Goal: Transaction & Acquisition: Purchase product/service

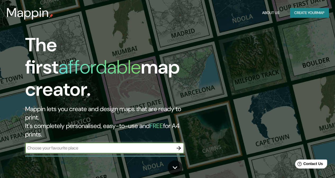
click at [92, 145] on input "text" at bounding box center [99, 148] width 148 height 6
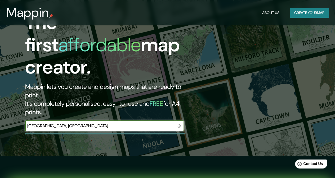
scroll to position [53, 0]
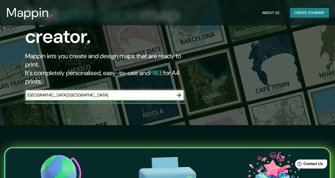
type input "[GEOGRAPHIC_DATA] [GEOGRAPHIC_DATA]"
click at [177, 92] on icon "button" at bounding box center [178, 95] width 6 height 6
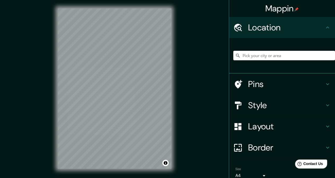
click at [322, 109] on div "Style" at bounding box center [282, 105] width 106 height 21
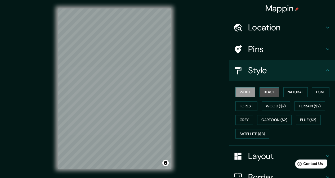
click at [262, 94] on button "Black" at bounding box center [269, 92] width 20 height 10
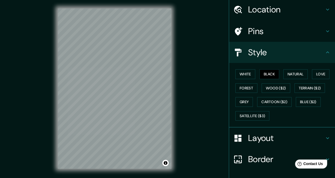
scroll to position [26, 0]
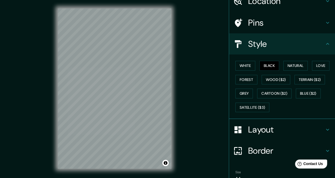
click at [303, 127] on h4 "Layout" at bounding box center [286, 129] width 76 height 11
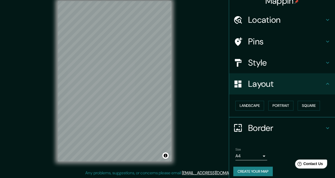
scroll to position [12, 0]
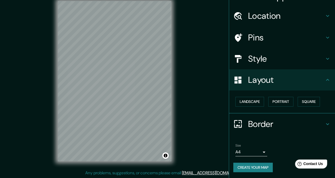
click at [317, 117] on div "Border" at bounding box center [282, 124] width 106 height 21
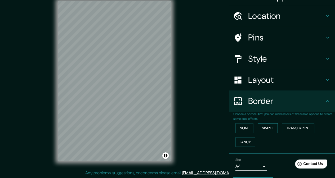
click at [262, 124] on button "Simple" at bounding box center [268, 128] width 20 height 10
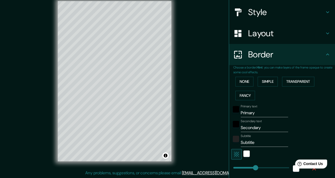
scroll to position [91, 0]
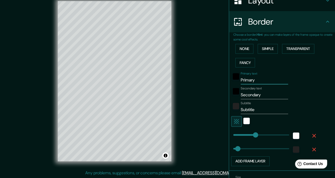
drag, startPoint x: 254, startPoint y: 79, endPoint x: 224, endPoint y: 77, distance: 30.3
click at [229, 77] on div "Choose a border. Hint : you can make layers of the frame opaque to create some …" at bounding box center [282, 101] width 106 height 139
type input "172"
type input "34"
click at [234, 88] on div "black" at bounding box center [236, 91] width 6 height 6
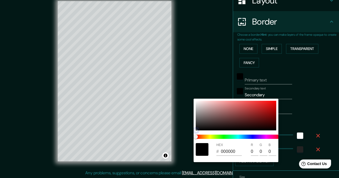
type input "172"
type input "34"
type input "121111"
type input "18"
type input "17"
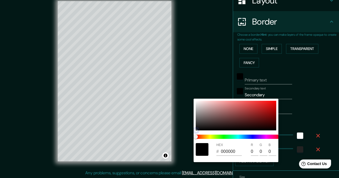
type input "17"
type input "172"
type input "34"
type input "1F1E1E"
type input "31"
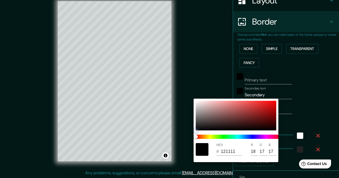
type input "30"
type input "172"
type input "34"
type input "2B2929"
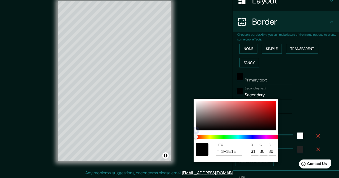
type input "43"
type input "41"
type input "172"
type input "34"
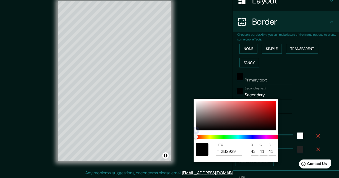
type input "343232"
type input "52"
type input "50"
type input "172"
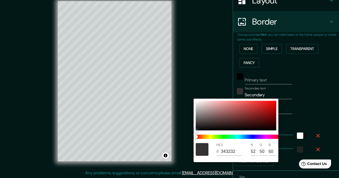
type input "34"
type input "3D3B3B"
type input "61"
type input "59"
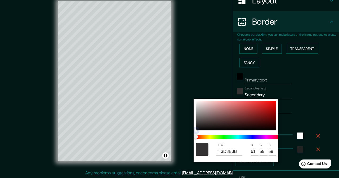
type input "172"
type input "34"
type input "444141"
type input "68"
type input "65"
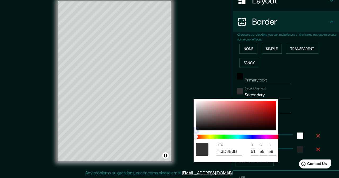
type input "65"
type input "172"
type input "34"
type input "4D4A4A"
type input "77"
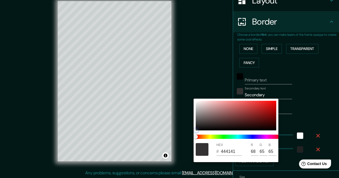
type input "74"
type input "172"
type input "34"
type input "545151"
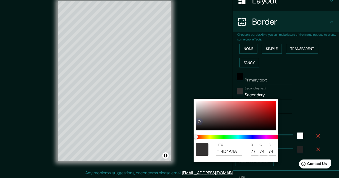
type input "84"
type input "81"
type input "172"
type input "34"
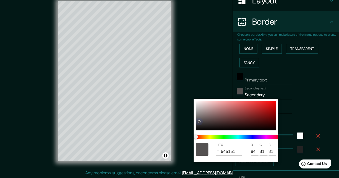
type input "575353"
type input "87"
type input "83"
type input "172"
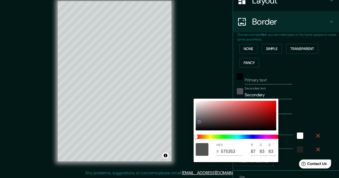
type input "34"
type input "595555"
type input "89"
type input "85"
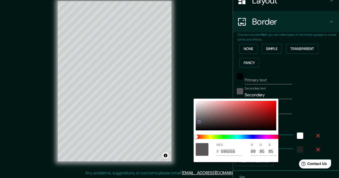
type input "172"
type input "34"
type input "5B5858"
type input "91"
type input "88"
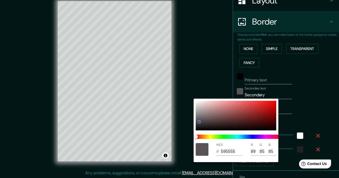
type input "88"
type input "172"
type input "34"
type input "605C5C"
type input "96"
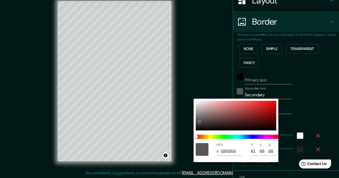
type input "92"
type input "172"
type input "34"
type input "696565"
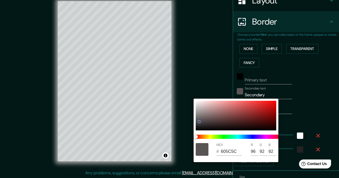
type input "105"
type input "101"
type input "172"
type input "34"
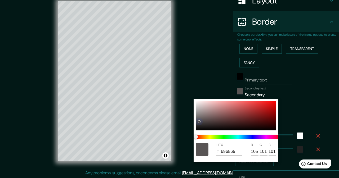
type input "706C6C"
type input "112"
type input "108"
type input "172"
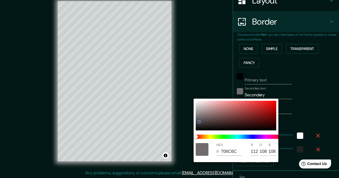
type input "34"
type input "7B7777"
type input "123"
type input "119"
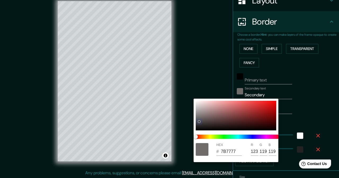
type input "172"
type input "34"
type input "848080"
type input "132"
type input "128"
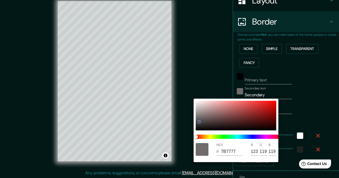
type input "128"
type input "172"
type input "34"
type input "999595"
type input "153"
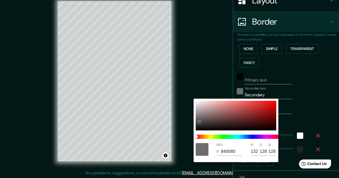
type input "149"
type input "172"
type input "34"
type input "A9A4A4"
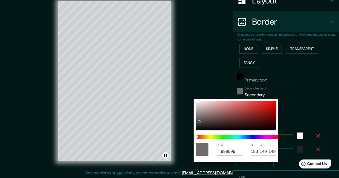
type input "169"
type input "164"
type input "172"
type input "34"
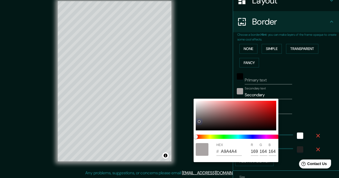
type input "B7B2B2"
type input "183"
type input "178"
type input "172"
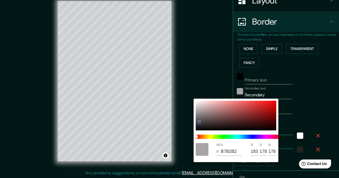
type input "34"
type input "C5C0C0"
type input "197"
type input "192"
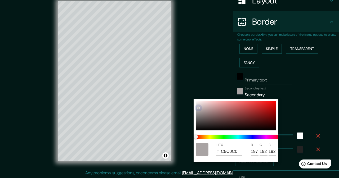
type input "172"
type input "34"
type input "D0CCCC"
type input "208"
type input "204"
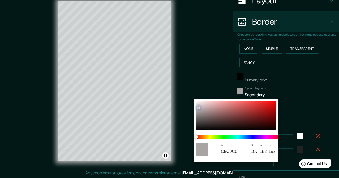
type input "204"
type input "172"
type input "34"
type input "DCD8D8"
type input "220"
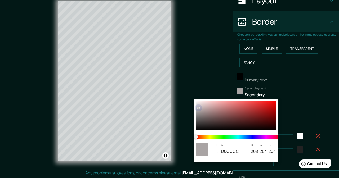
type input "216"
type input "172"
type input "34"
type input "DEDBDB"
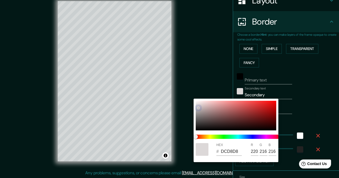
type input "222"
type input "219"
type input "172"
type input "34"
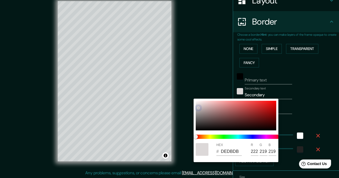
type input "E7E5E5"
type input "231"
type input "229"
type input "172"
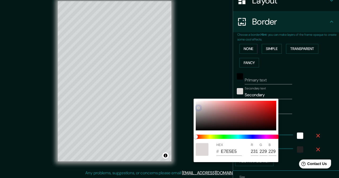
type input "34"
type input "EEEDED"
type input "238"
type input "237"
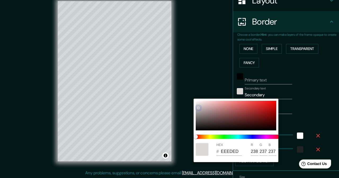
type input "172"
type input "34"
type input "F3F3F3"
type input "243"
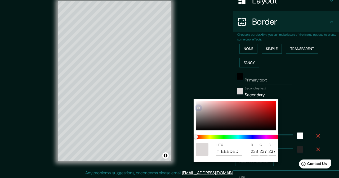
type input "243"
type input "172"
type input "34"
type input "FAFAFA"
type input "250"
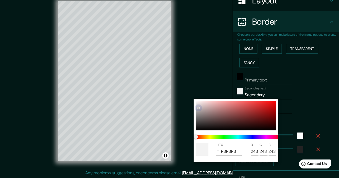
type input "250"
type input "172"
type input "34"
type input "FEFEFE"
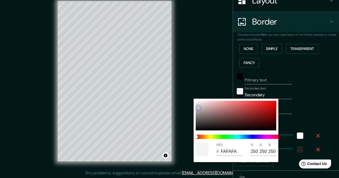
type input "254"
type input "172"
type input "34"
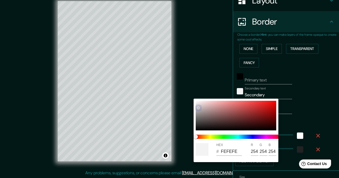
type input "FFFFFF"
type input "255"
drag, startPoint x: 197, startPoint y: 130, endPoint x: 192, endPoint y: 95, distance: 35.0
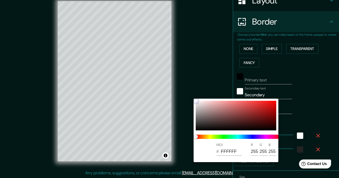
click at [192, 95] on div "HEX # FFFFFF R 255 G 255 B 255" at bounding box center [169, 89] width 339 height 178
click at [306, 96] on div at bounding box center [169, 89] width 339 height 178
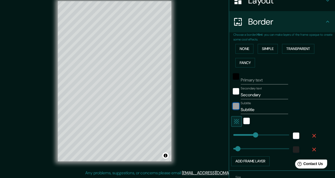
click at [234, 105] on div "color-222222" at bounding box center [236, 106] width 6 height 6
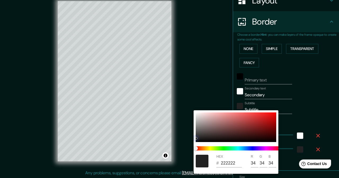
type input "172"
type input "34"
type input "1F1F1F"
type input "31"
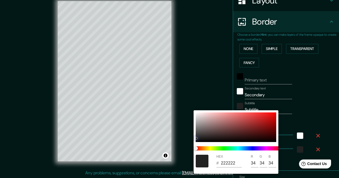
type input "31"
type input "172"
type input "34"
type input "292828"
type input "41"
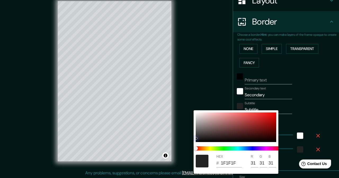
type input "40"
type input "172"
type input "34"
type input "323131"
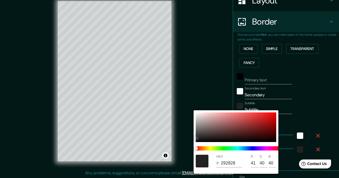
type input "50"
type input "49"
type input "172"
type input "34"
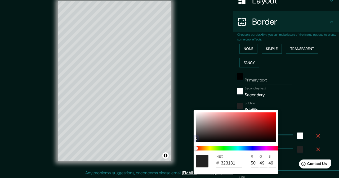
type input "3B3939"
drag, startPoint x: 195, startPoint y: 138, endPoint x: 225, endPoint y: 101, distance: 48.0
click at [191, 103] on div "HEX # FFFFFF R 255 G 255 B 255" at bounding box center [169, 89] width 339 height 178
click at [309, 99] on div at bounding box center [169, 89] width 339 height 178
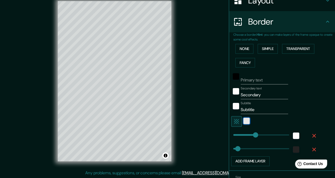
click at [243, 122] on div "white" at bounding box center [246, 121] width 6 height 6
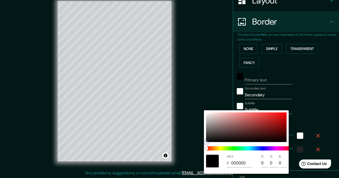
drag, startPoint x: 210, startPoint y: 126, endPoint x: 204, endPoint y: 145, distance: 19.8
click at [204, 145] on div "HEX # 000000 R 0 G 0 B 0" at bounding box center [246, 142] width 85 height 64
click at [323, 99] on div at bounding box center [169, 89] width 339 height 178
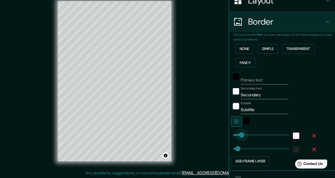
drag, startPoint x: 252, startPoint y: 134, endPoint x: 237, endPoint y: 134, distance: 14.6
click at [293, 135] on div "white" at bounding box center [296, 136] width 6 height 6
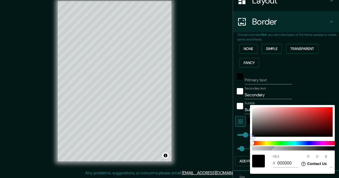
drag, startPoint x: 260, startPoint y: 134, endPoint x: 251, endPoint y: 137, distance: 9.4
click at [252, 137] on div at bounding box center [292, 122] width 80 height 30
click at [308, 102] on div at bounding box center [169, 89] width 339 height 178
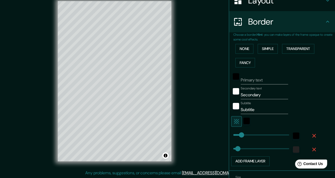
drag, startPoint x: 288, startPoint y: 149, endPoint x: 274, endPoint y: 149, distance: 14.6
click at [291, 149] on div at bounding box center [296, 150] width 10 height 10
click at [293, 148] on div "color-222222" at bounding box center [296, 149] width 6 height 6
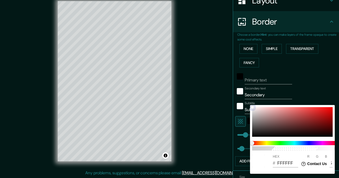
drag, startPoint x: 255, startPoint y: 132, endPoint x: 295, endPoint y: 98, distance: 52.3
click at [249, 104] on div "100 HEX # FFFFFF R 255 G 255 B 255" at bounding box center [169, 89] width 339 height 178
click at [320, 94] on div at bounding box center [169, 89] width 339 height 178
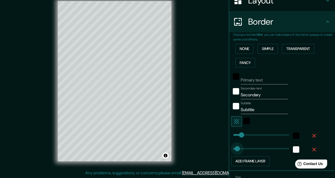
drag, startPoint x: 237, startPoint y: 146, endPoint x: 233, endPoint y: 148, distance: 4.3
click at [251, 97] on input "Secondary" at bounding box center [264, 95] width 47 height 8
click at [253, 110] on input "Subtitle" at bounding box center [264, 110] width 47 height 8
click at [298, 100] on div "Primary text Secondary text lago di como Subtitle MILANO Add frame layer" at bounding box center [275, 118] width 85 height 97
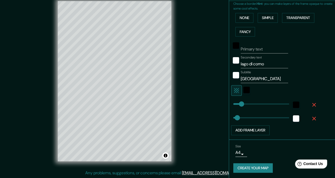
scroll to position [122, 0]
click at [258, 166] on button "Create your map" at bounding box center [252, 168] width 39 height 10
click at [259, 165] on button "Create your map" at bounding box center [252, 168] width 39 height 10
